Goal: Task Accomplishment & Management: Complete application form

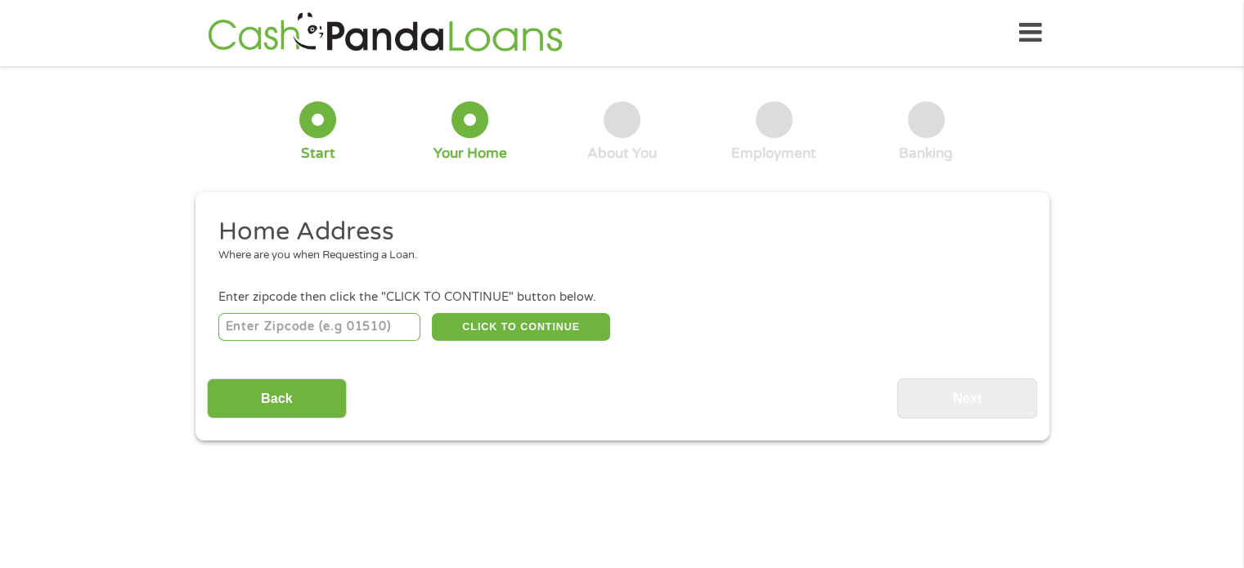
drag, startPoint x: 357, startPoint y: 325, endPoint x: 281, endPoint y: 317, distance: 75.7
click at [281, 317] on input "number" at bounding box center [319, 327] width 202 height 28
type input "85132"
click at [481, 317] on button "CLICK TO CONTINUE" at bounding box center [521, 327] width 178 height 28
type input "85132"
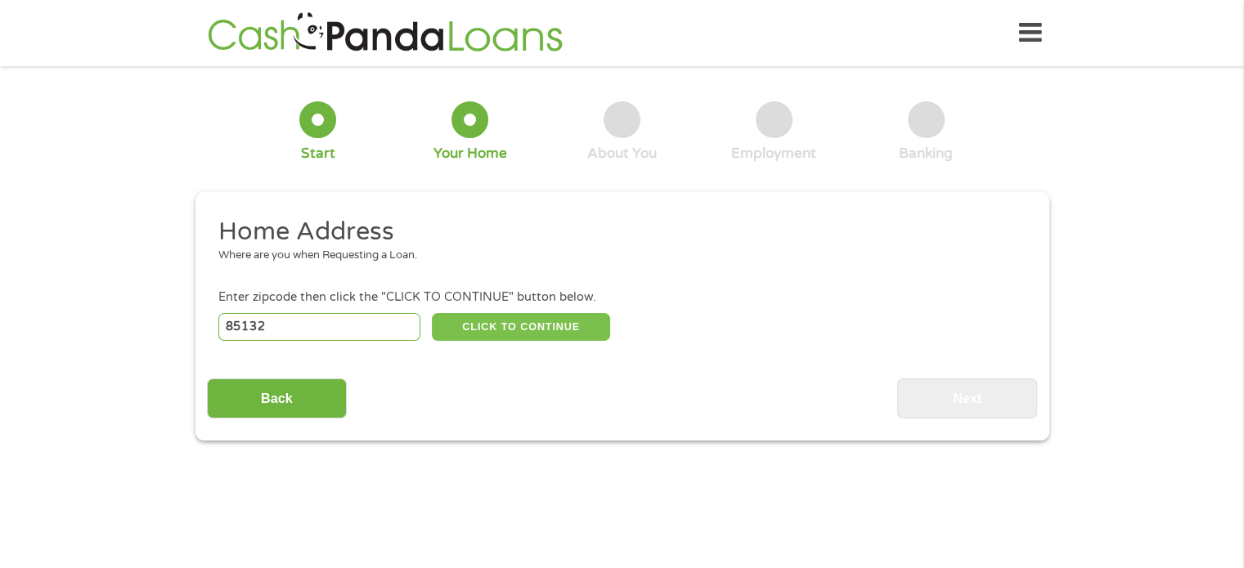
type input "[GEOGRAPHIC_DATA]"
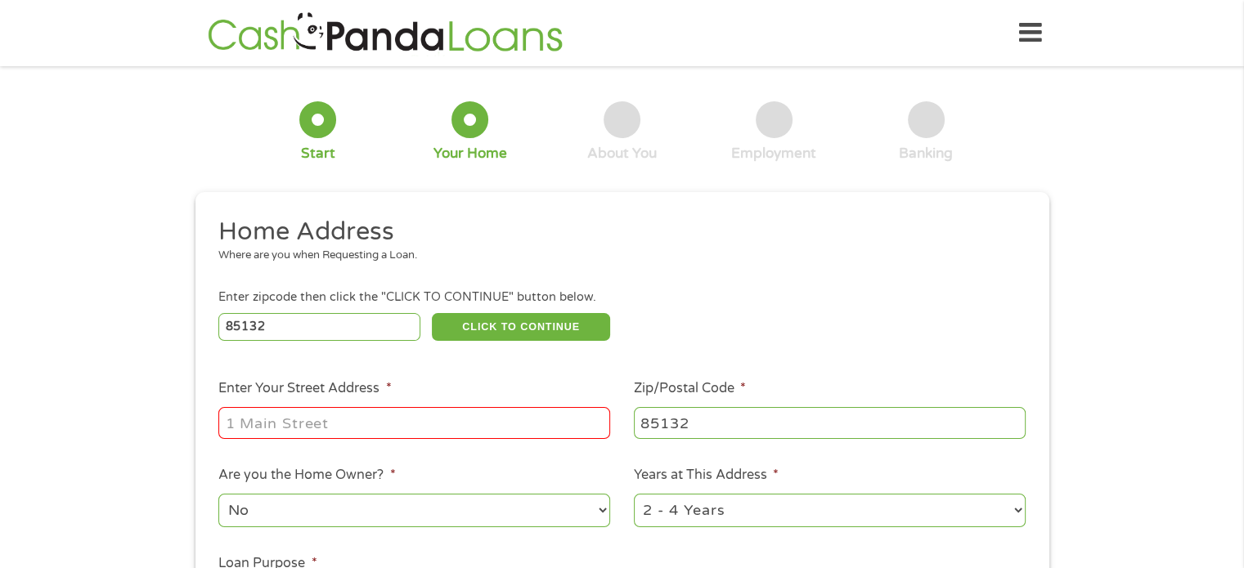
click at [461, 425] on input "Enter Your Street Address *" at bounding box center [414, 422] width 392 height 31
type input "[STREET_ADDRESS]"
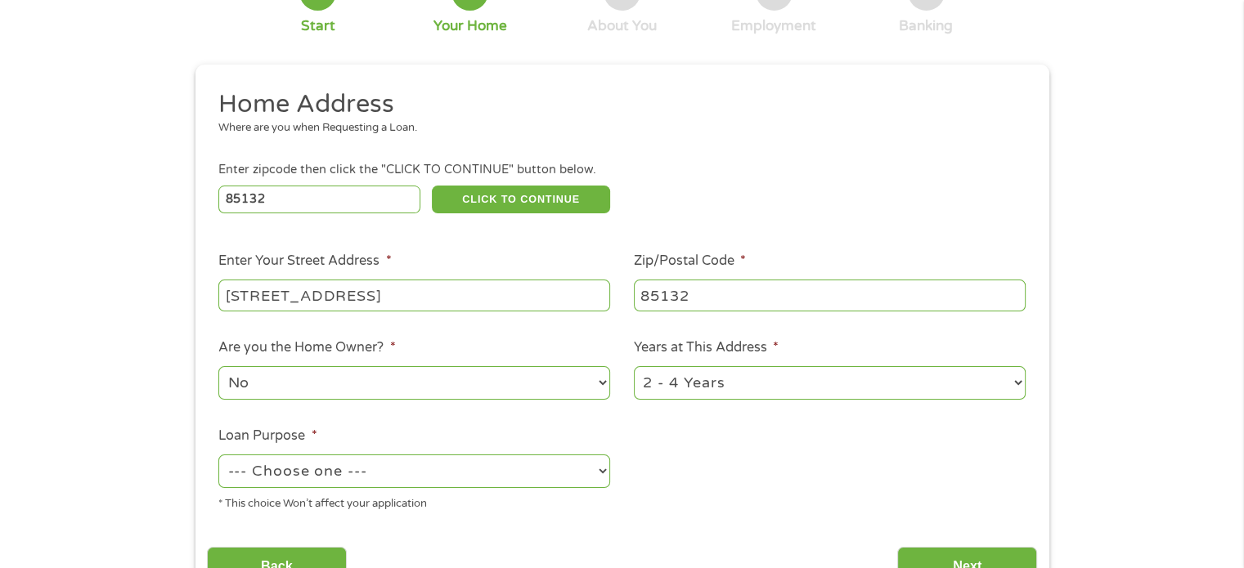
scroll to position [134, 0]
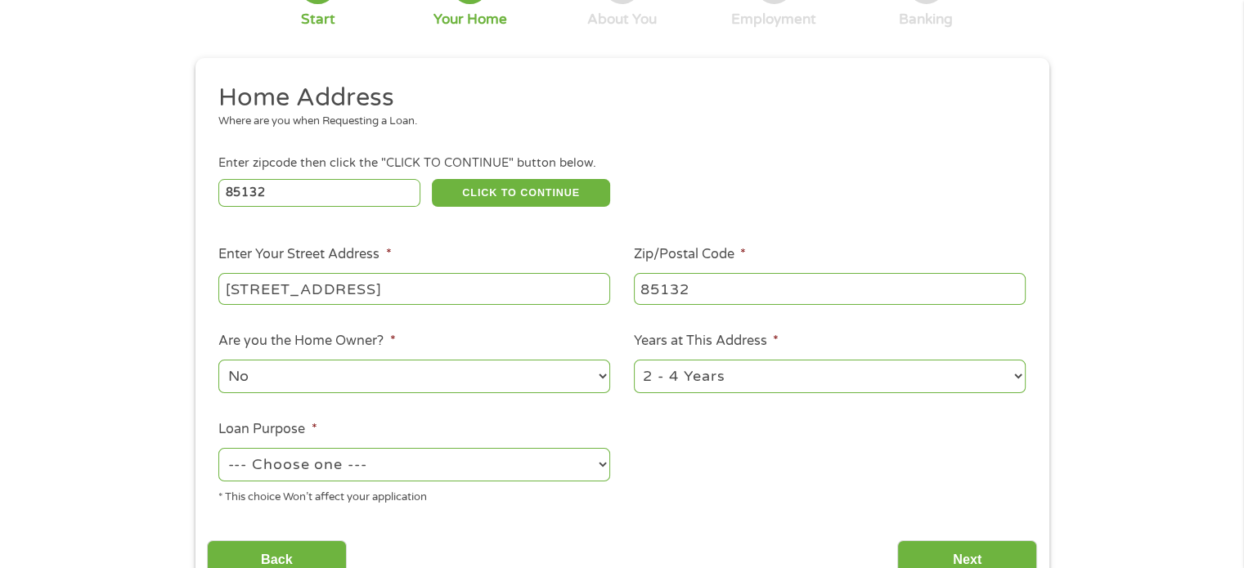
click at [477, 363] on select "No Yes" at bounding box center [414, 377] width 392 height 34
select select "yes"
click at [218, 361] on select "No Yes" at bounding box center [414, 377] width 392 height 34
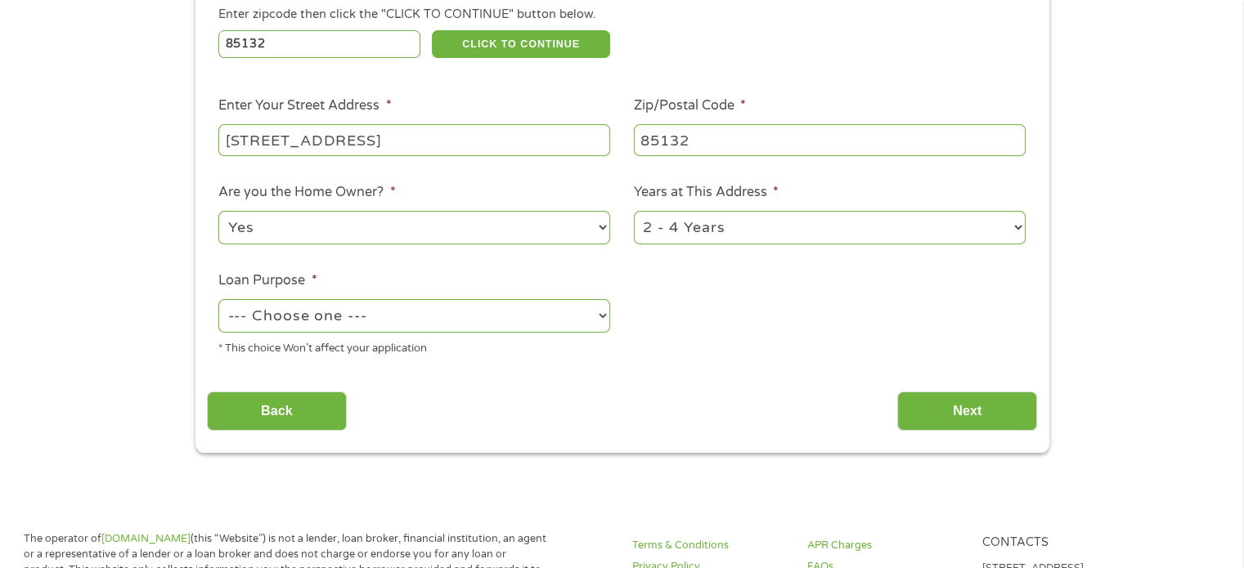
scroll to position [285, 0]
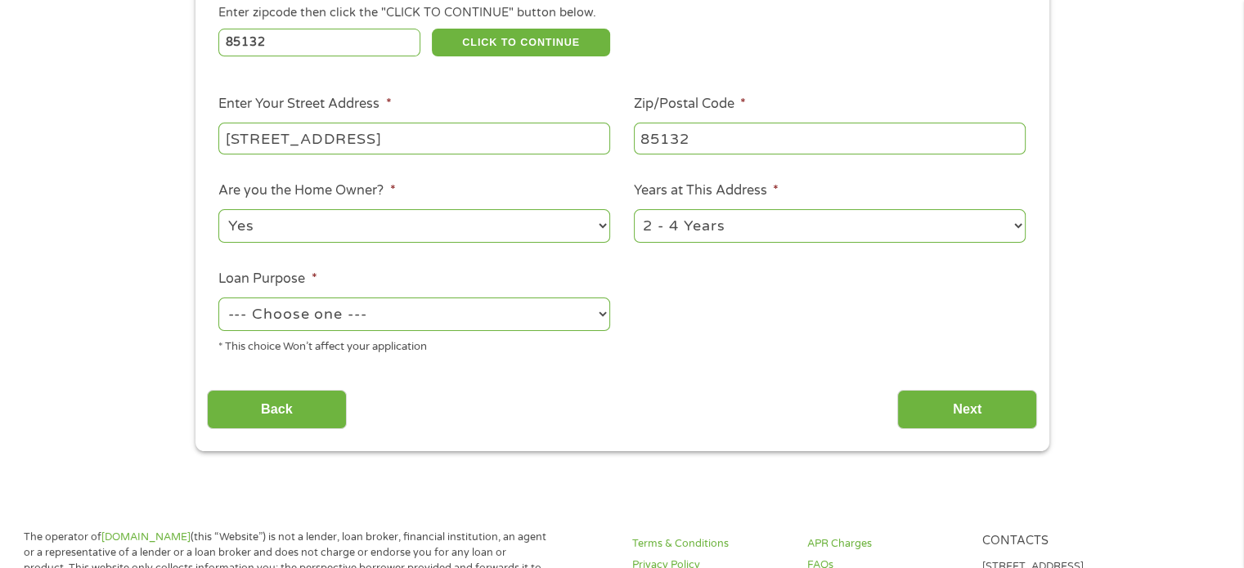
click at [573, 318] on select "--- Choose one --- Pay Bills Debt Consolidation Home Improvement Major Purchase…" at bounding box center [414, 315] width 392 height 34
select select "paybills"
click at [218, 299] on select "--- Choose one --- Pay Bills Debt Consolidation Home Improvement Major Purchase…" at bounding box center [414, 315] width 392 height 34
click at [942, 408] on input "Next" at bounding box center [967, 410] width 140 height 40
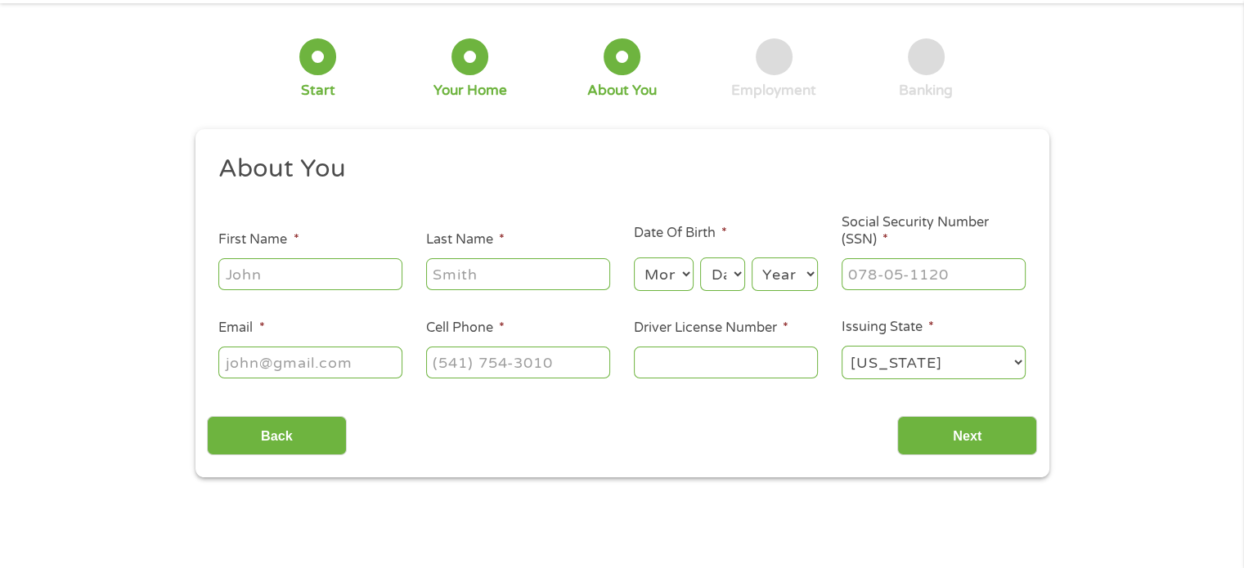
scroll to position [0, 0]
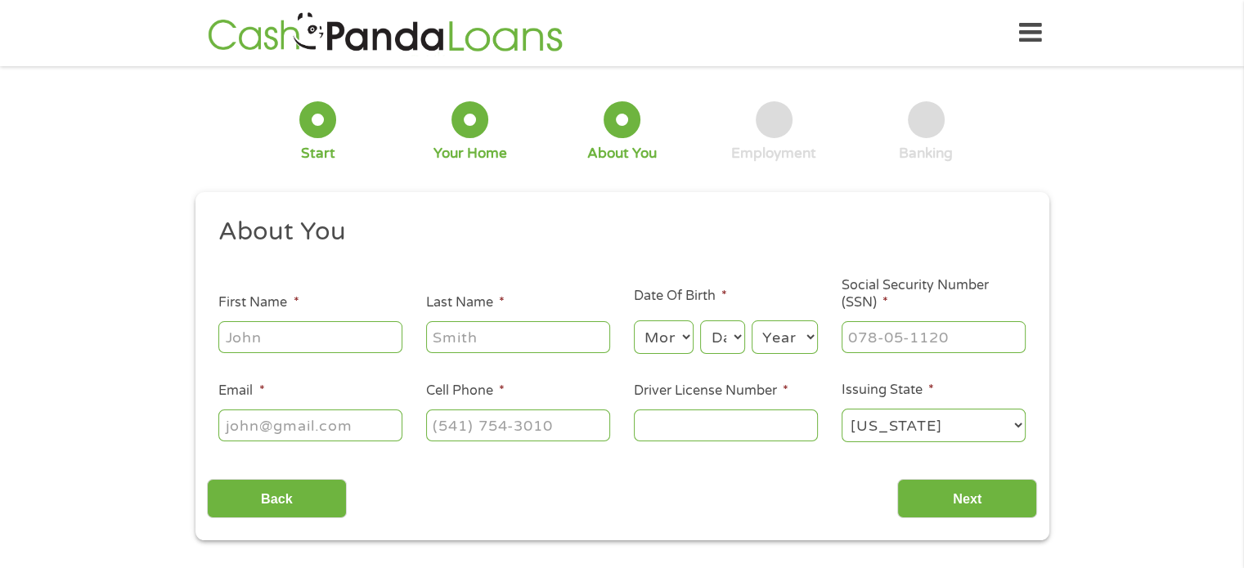
click at [281, 338] on input "First Name *" at bounding box center [310, 336] width 184 height 31
type input "[PERSON_NAME]"
type input "Mosono"
type input "[EMAIL_ADDRESS][DOMAIN_NAME]"
type input "[PHONE_NUMBER]"
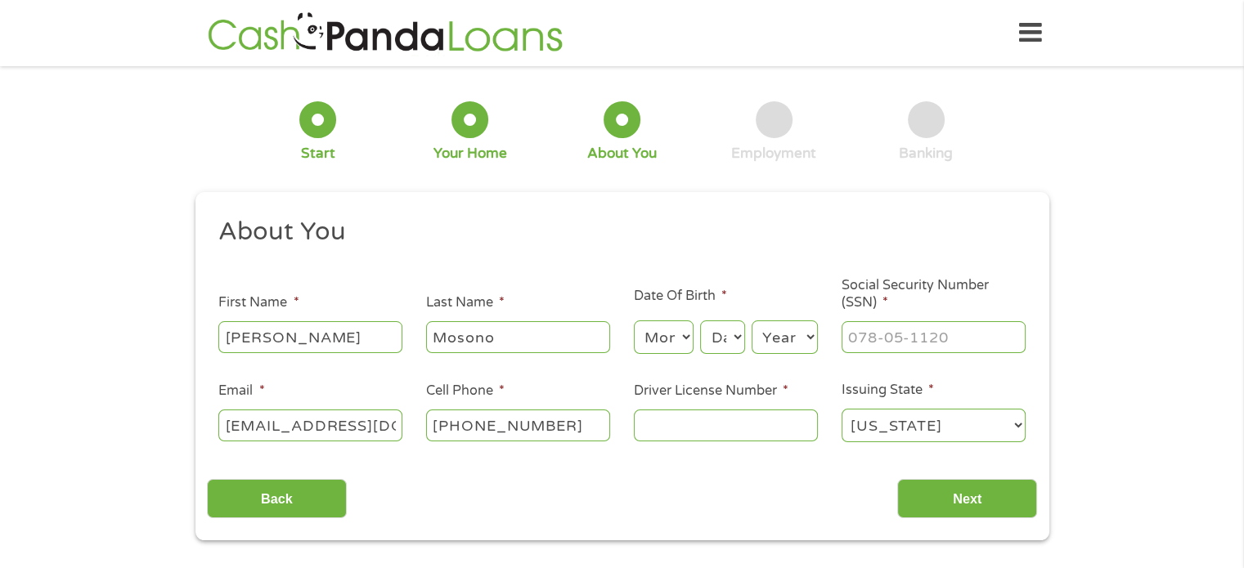
click at [673, 338] on select "Month 1 2 3 4 5 6 7 8 9 10 11 12" at bounding box center [664, 338] width 60 height 34
select select "8"
click at [634, 321] on select "Month 1 2 3 4 5 6 7 8 9 10 11 12" at bounding box center [664, 338] width 60 height 34
click at [735, 336] on select "Day 1 2 3 4 5 6 7 8 9 10 11 12 13 14 15 16 17 18 19 20 21 22 23 24 25 26 27 28 …" at bounding box center [722, 338] width 44 height 34
select select "4"
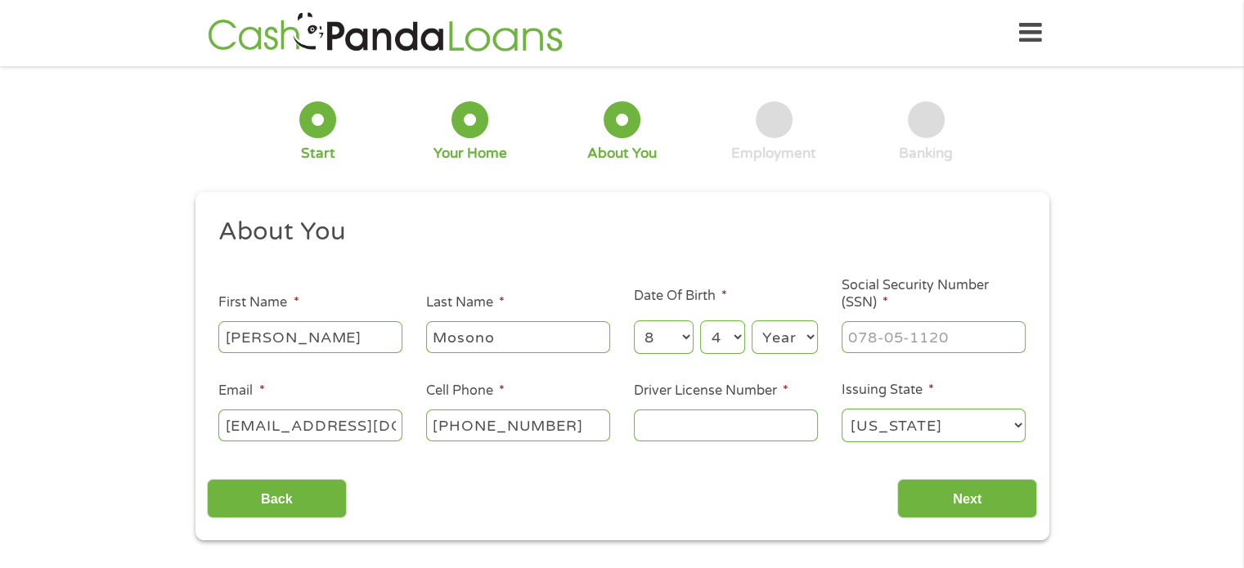
click at [700, 321] on select "Day 1 2 3 4 5 6 7 8 9 10 11 12 13 14 15 16 17 18 19 20 21 22 23 24 25 26 27 28 …" at bounding box center [722, 338] width 44 height 34
click at [796, 340] on select "Year [DATE] 2006 2005 2004 2003 2002 2001 2000 1999 1998 1997 1996 1995 1994 19…" at bounding box center [785, 338] width 66 height 34
select select "1976"
click at [752, 321] on select "Year [DATE] 2006 2005 2004 2003 2002 2001 2000 1999 1998 1997 1996 1995 1994 19…" at bounding box center [785, 338] width 66 height 34
click at [869, 349] on input "___-__-____" at bounding box center [934, 336] width 184 height 31
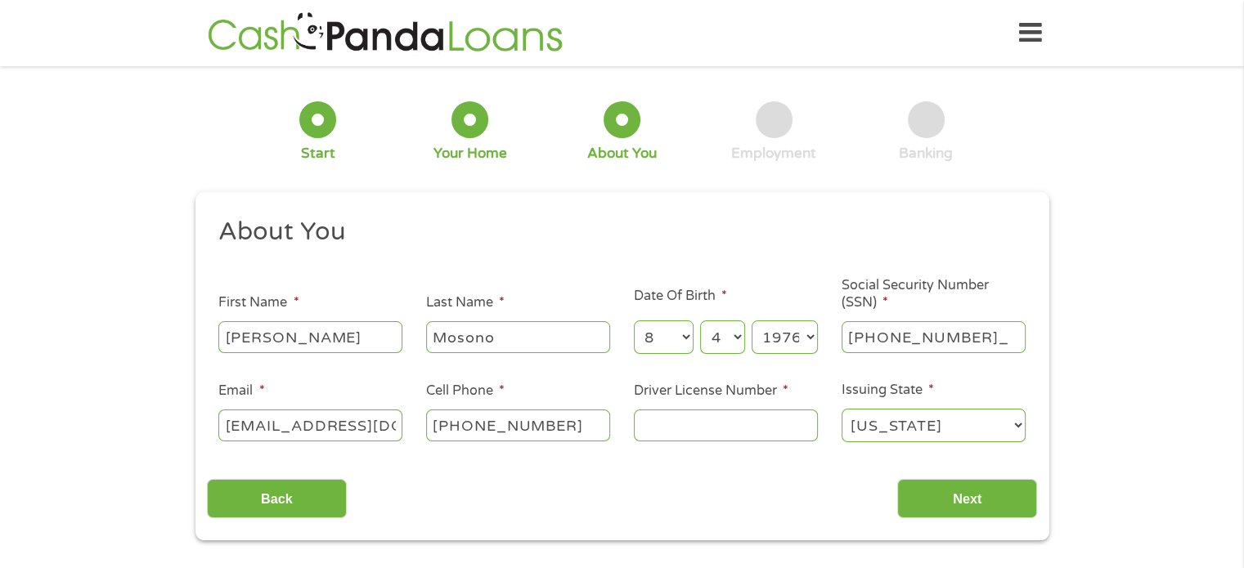
type input "125-64-2577"
click at [709, 418] on input "Driver License Number *" at bounding box center [726, 425] width 184 height 31
type input "D07580956"
click at [926, 503] on input "Next" at bounding box center [967, 499] width 140 height 40
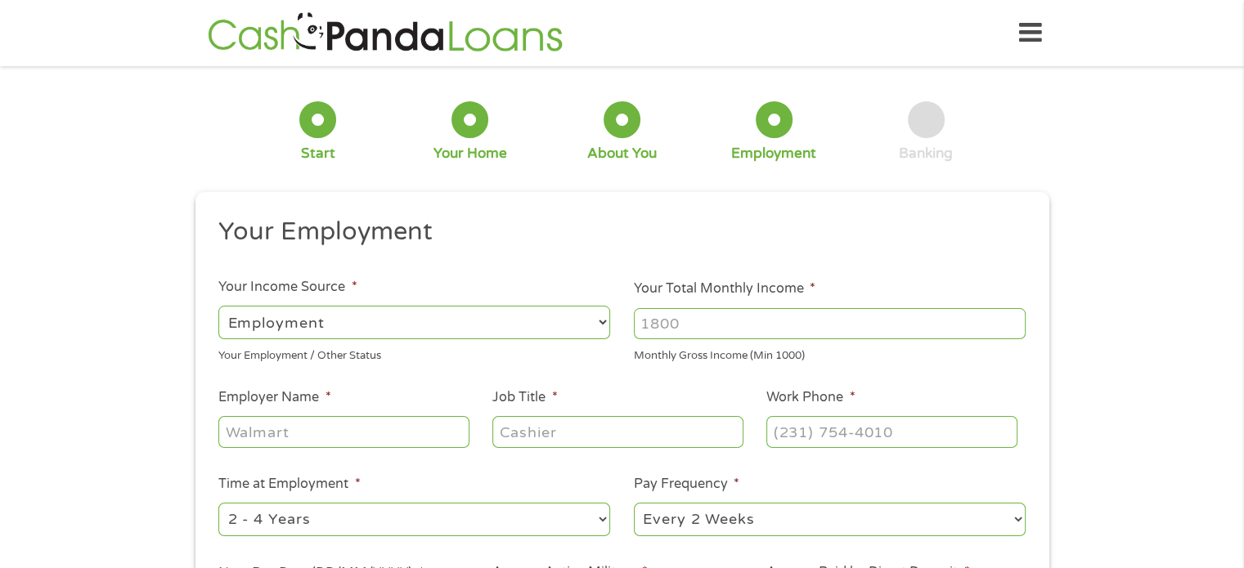
click at [756, 325] on input "Your Total Monthly Income *" at bounding box center [830, 323] width 392 height 31
type input "6000"
click at [311, 439] on input "Employer Name *" at bounding box center [343, 431] width 250 height 31
type input "Healthspan Wellness"
type input "Operations Director"
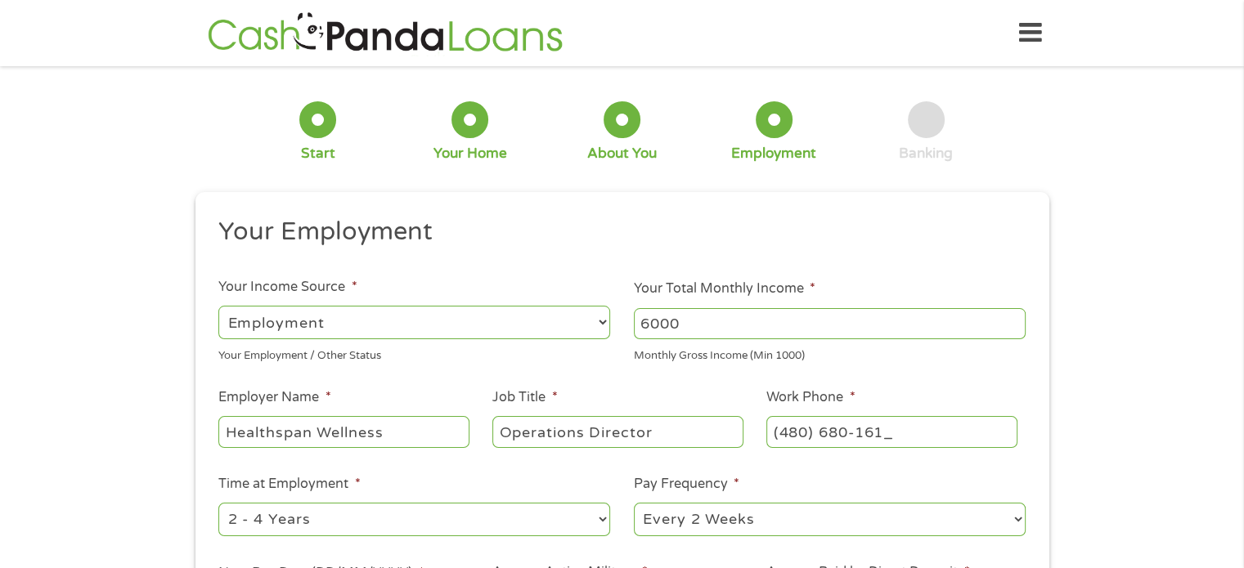
type input "[PHONE_NUMBER]"
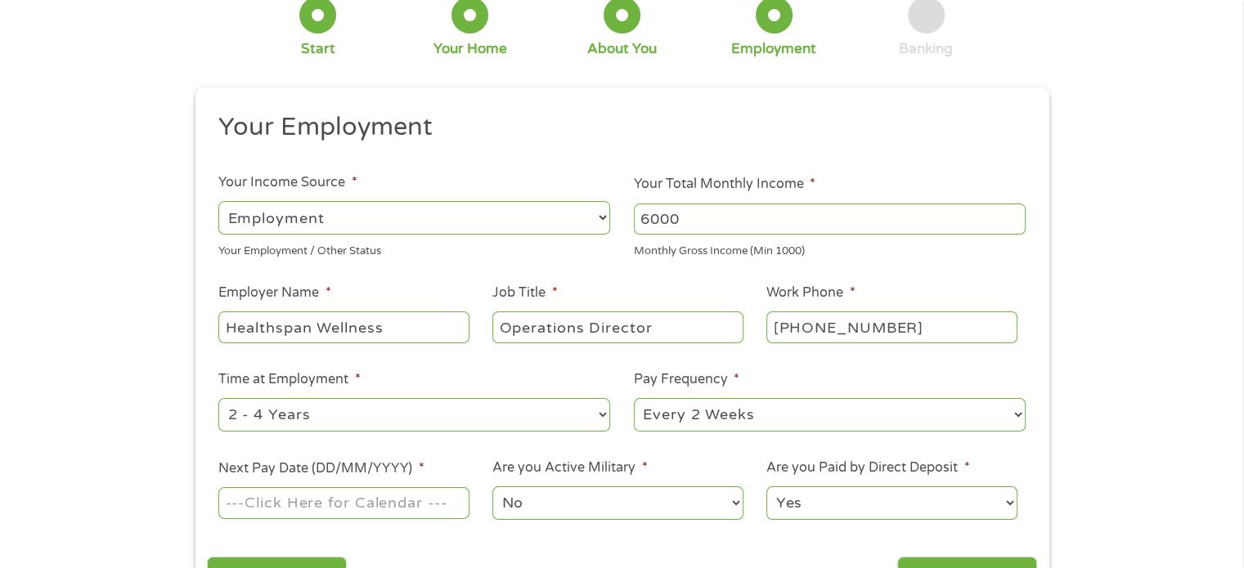
scroll to position [105, 0]
click at [321, 409] on select "--- Choose one --- 1 Year or less 1 - 2 Years 2 - 4 Years Over 4 Years" at bounding box center [414, 415] width 392 height 34
select select "12months"
click at [218, 398] on select "--- Choose one --- 1 Year or less 1 - 2 Years 2 - 4 Years Over 4 Years" at bounding box center [414, 415] width 392 height 34
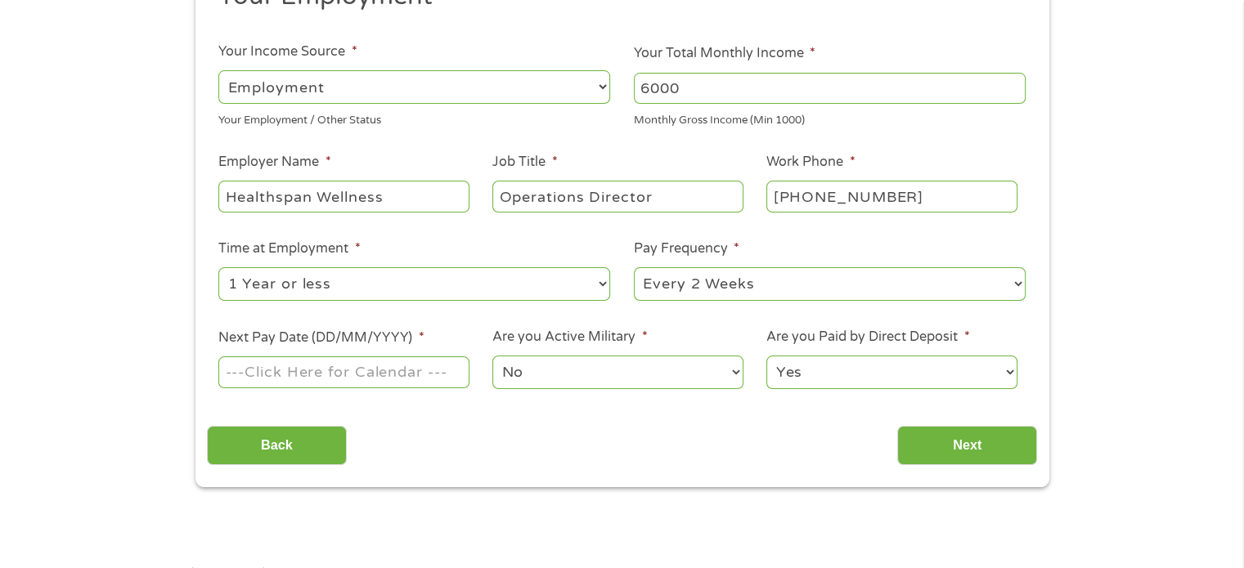
scroll to position [268, 0]
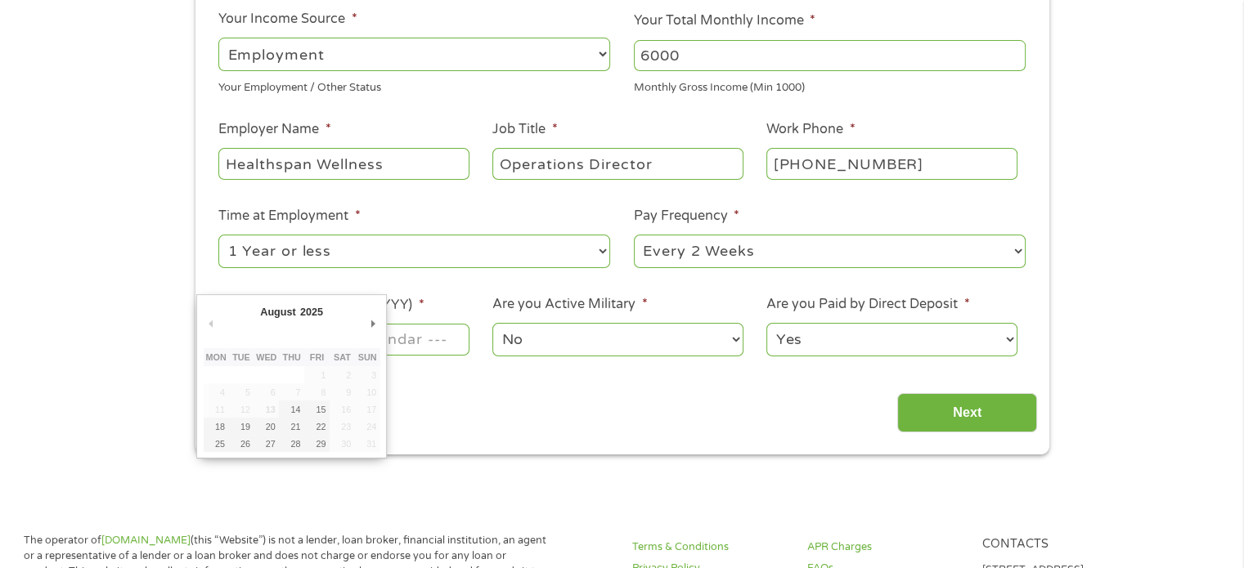
click at [396, 344] on input "Next Pay Date (DD/MM/YYYY) *" at bounding box center [343, 339] width 250 height 31
type input "[DATE]"
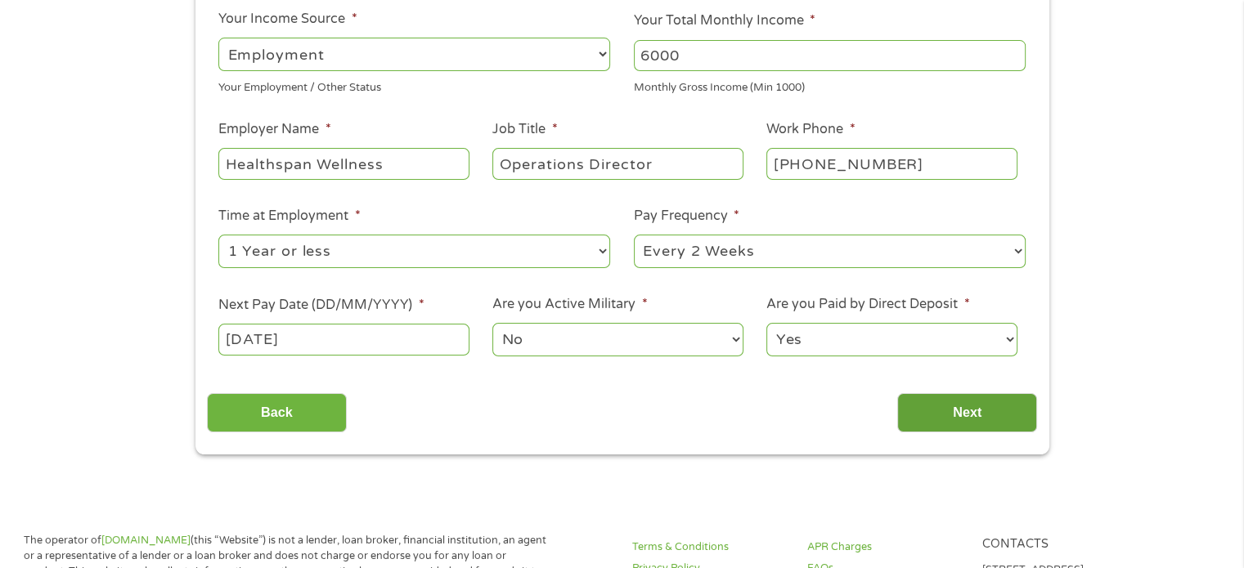
click at [953, 420] on input "Next" at bounding box center [967, 413] width 140 height 40
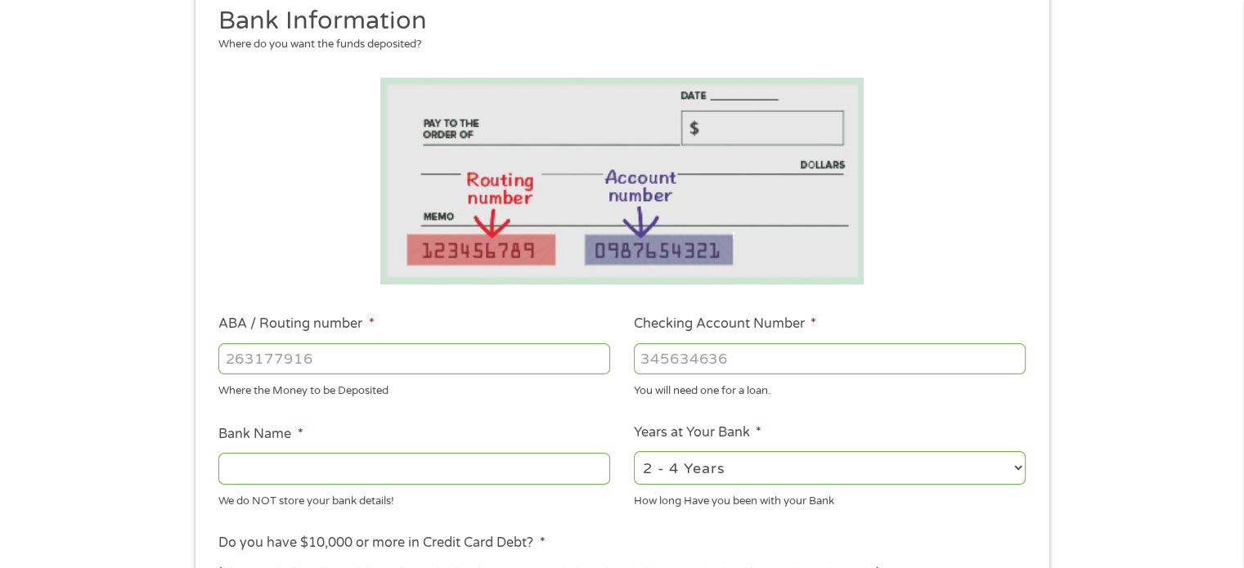
scroll to position [218, 0]
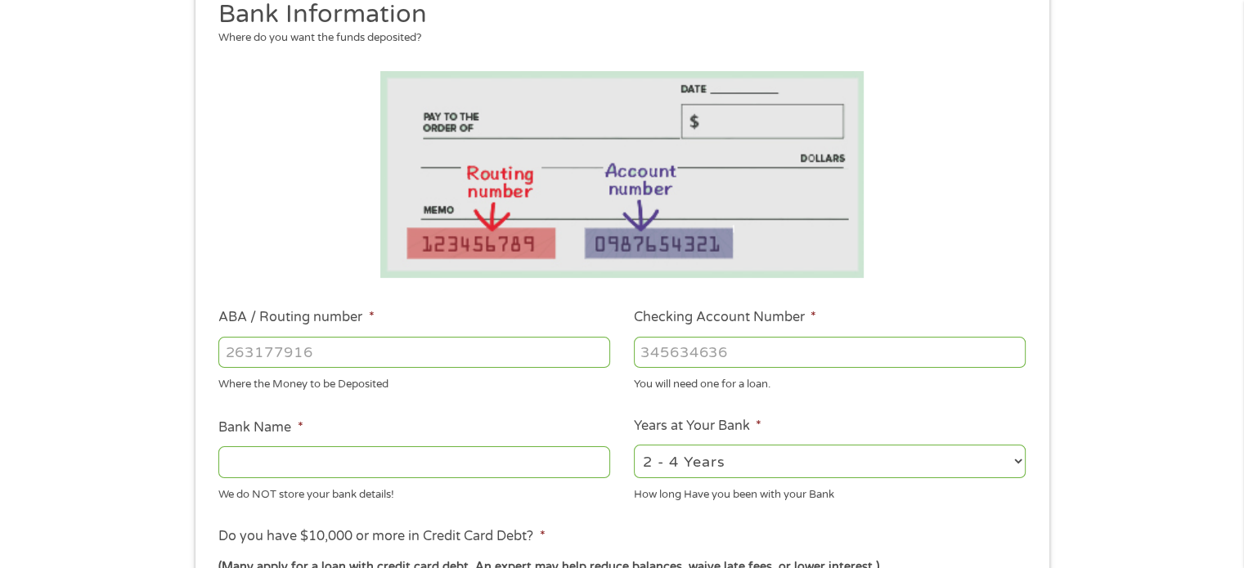
click at [445, 358] on input "ABA / Routing number *" at bounding box center [414, 352] width 392 height 31
type input "122105278"
type input "[PERSON_NAME] FARGO BANK NA [US_STATE]"
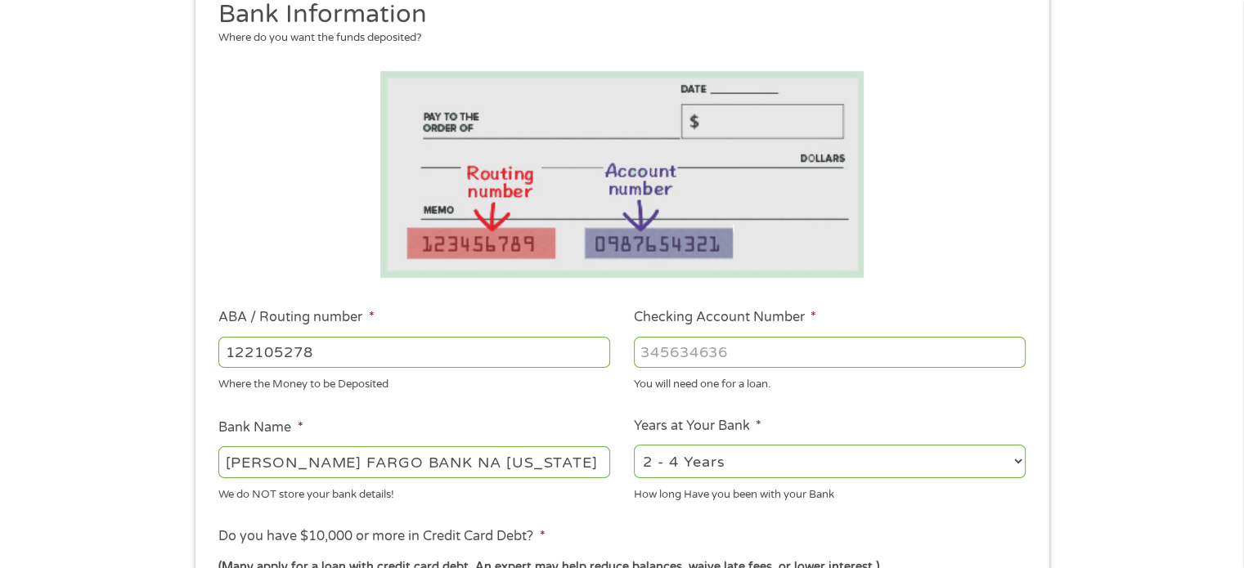
type input "122105278"
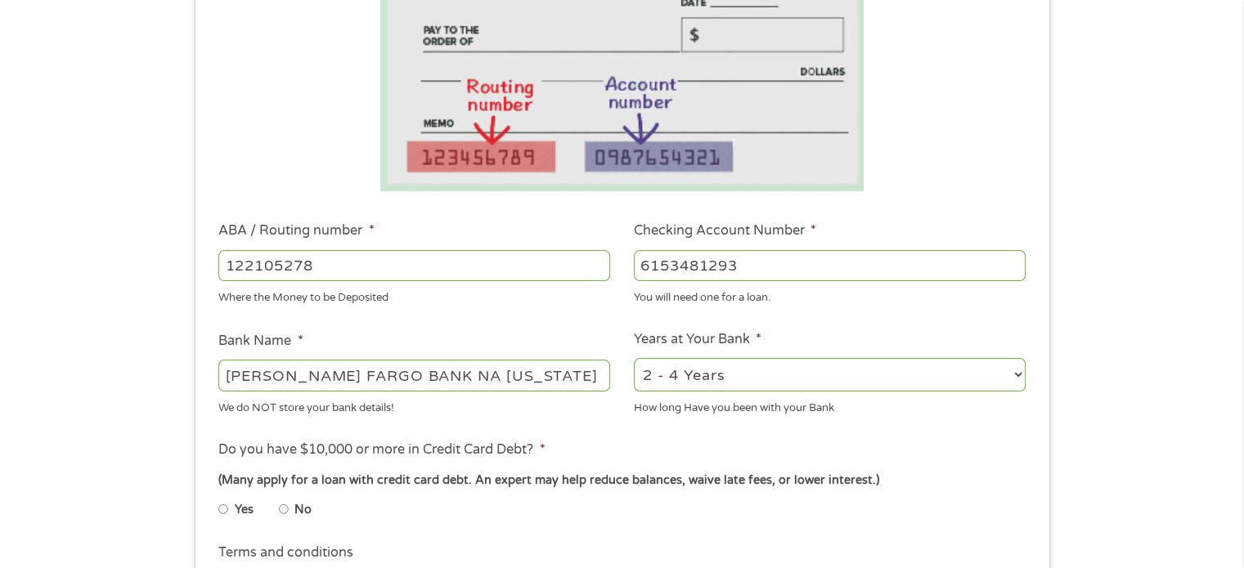
scroll to position [326, 0]
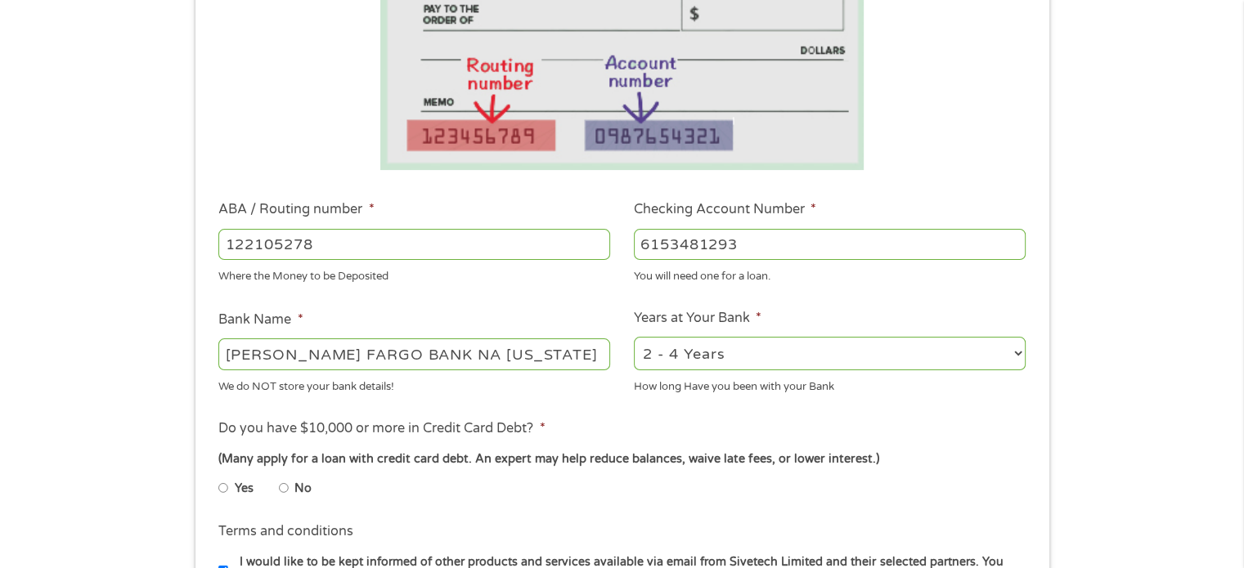
type input "6153481293"
click at [726, 362] on select "2 - 4 Years 6 - 12 Months 1 - 2 Years Over 4 Years" at bounding box center [830, 354] width 392 height 34
select select "24months"
click at [634, 337] on select "2 - 4 Years 6 - 12 Months 1 - 2 Years Over 4 Years" at bounding box center [830, 354] width 392 height 34
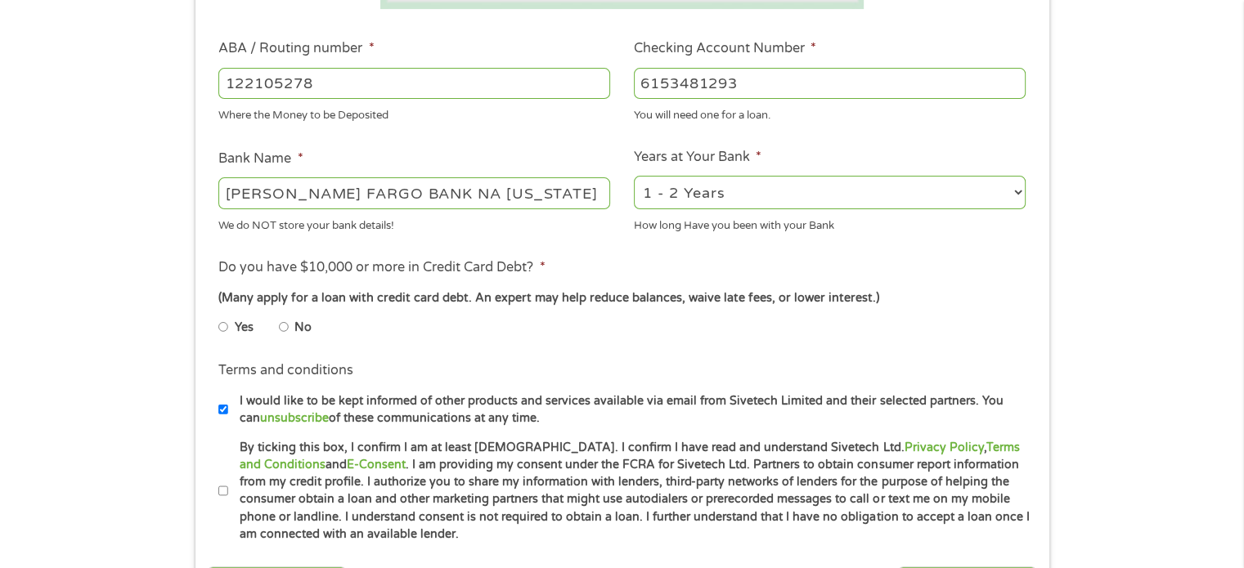
scroll to position [488, 0]
click at [283, 326] on input "No" at bounding box center [284, 326] width 10 height 26
radio input "true"
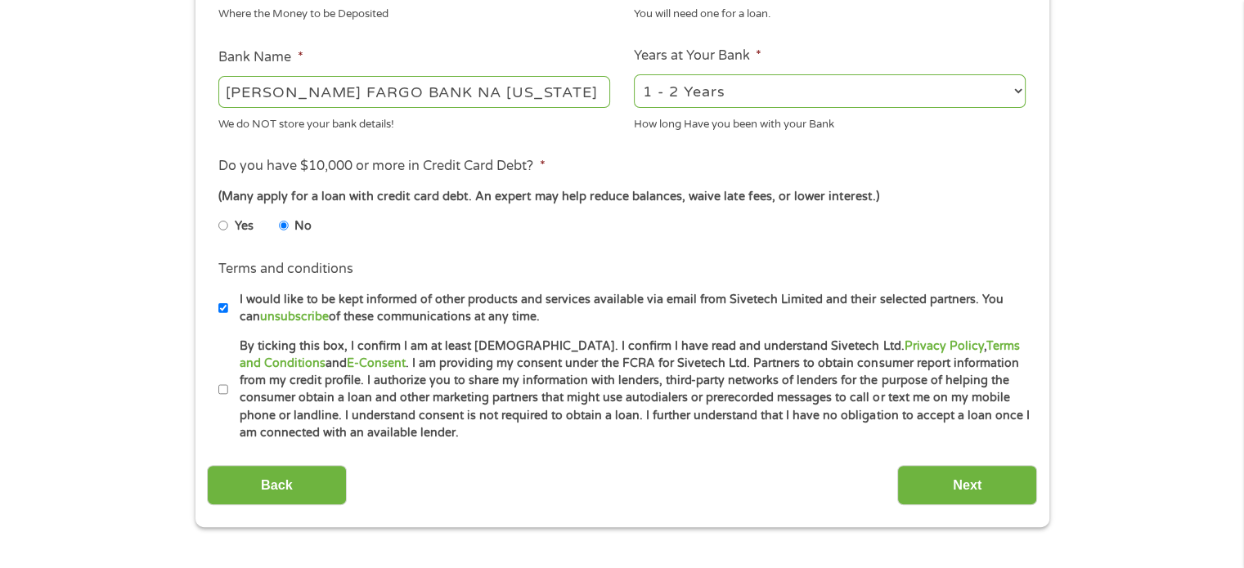
scroll to position [609, 0]
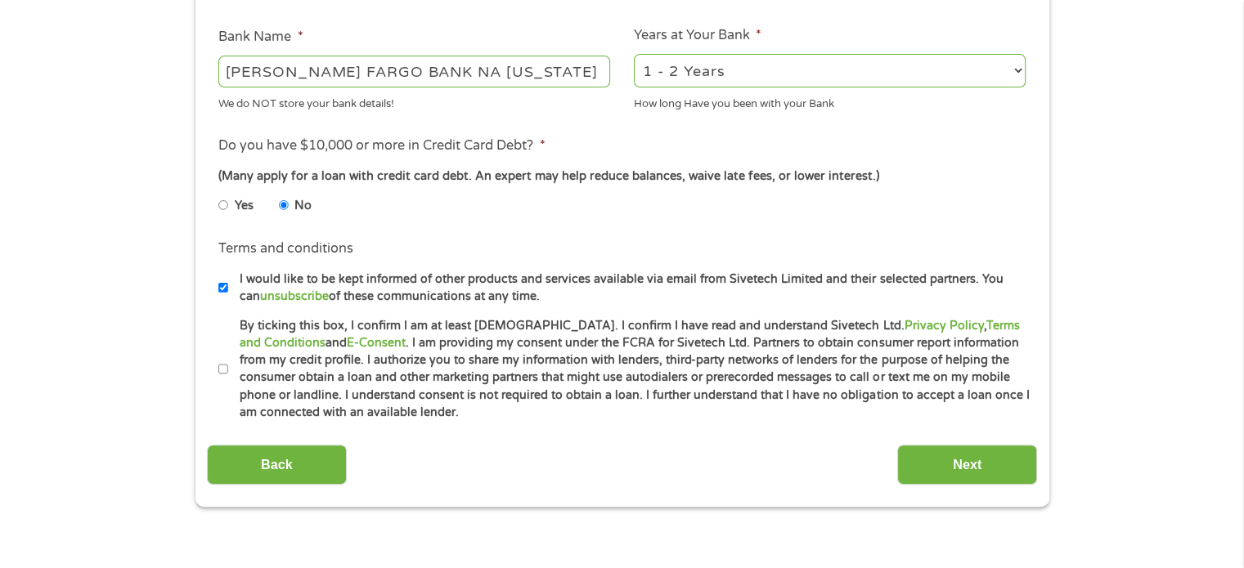
click at [225, 368] on input "By ticking this box, I confirm I am at least [DEMOGRAPHIC_DATA]. I confirm I ha…" at bounding box center [223, 370] width 10 height 26
checkbox input "true"
click at [982, 465] on input "Next" at bounding box center [967, 465] width 140 height 40
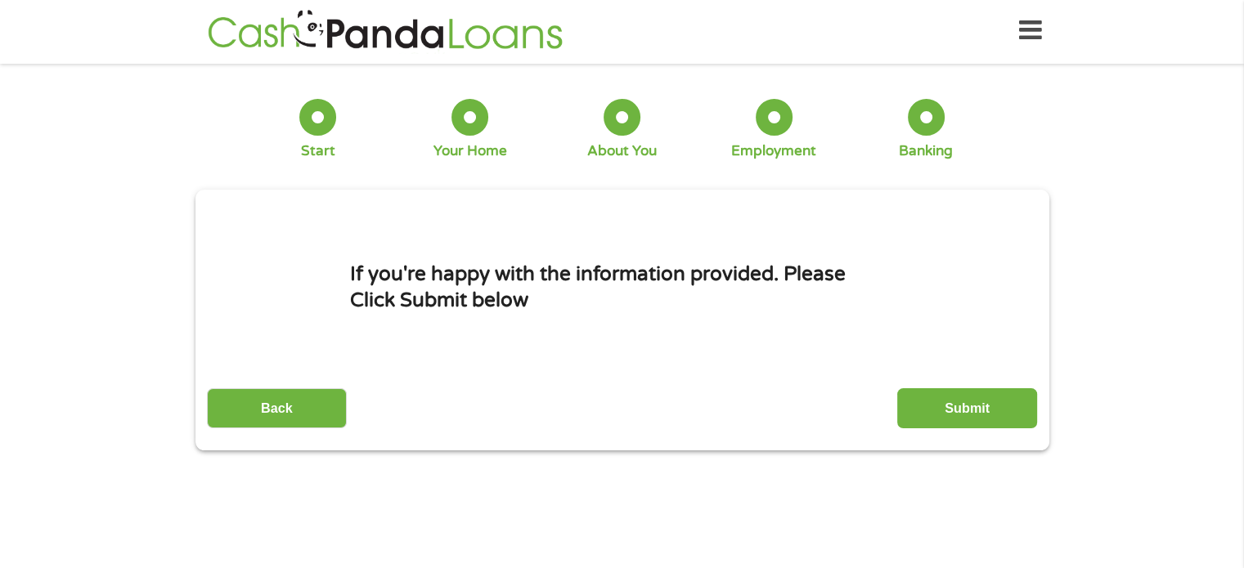
scroll to position [0, 0]
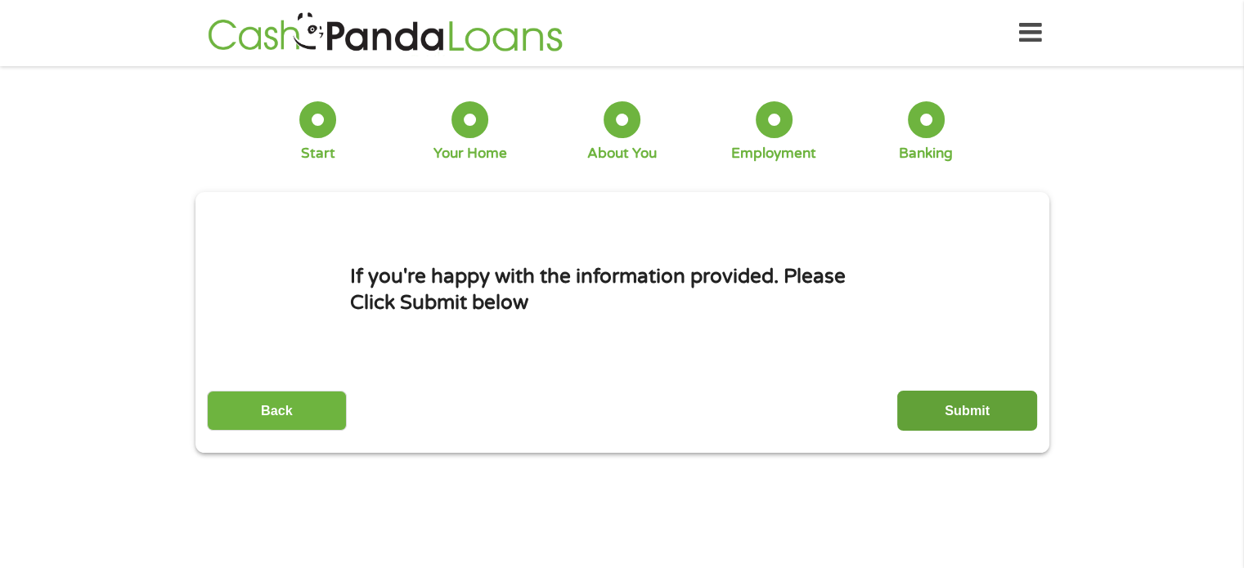
click at [996, 407] on input "Submit" at bounding box center [967, 411] width 140 height 40
